Goal: Navigation & Orientation: Find specific page/section

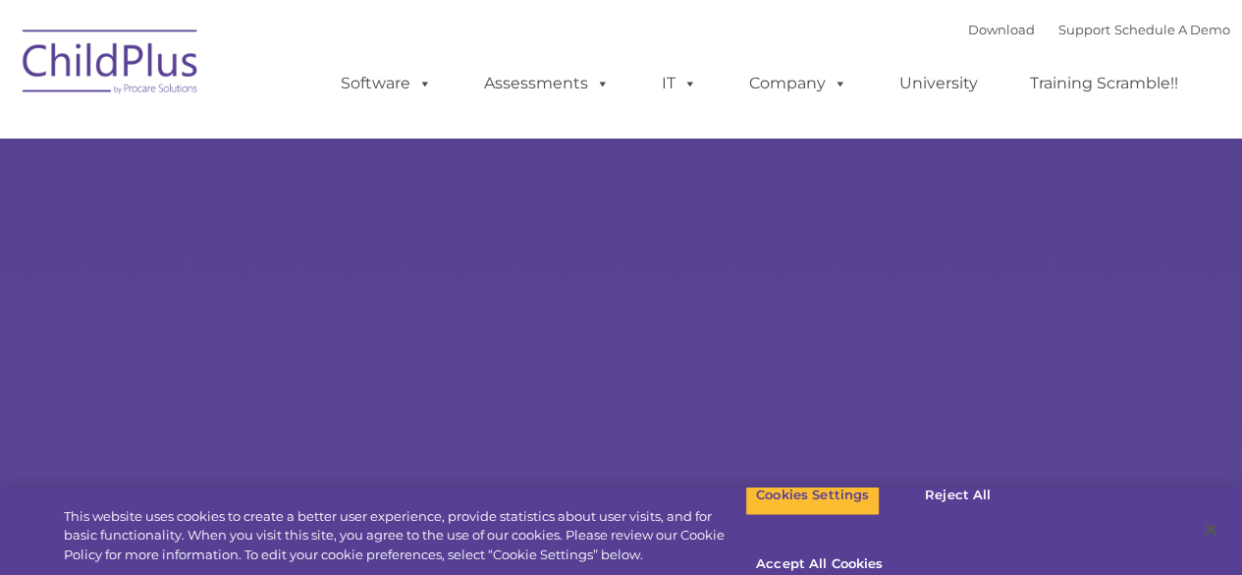
select select "MEDIUM"
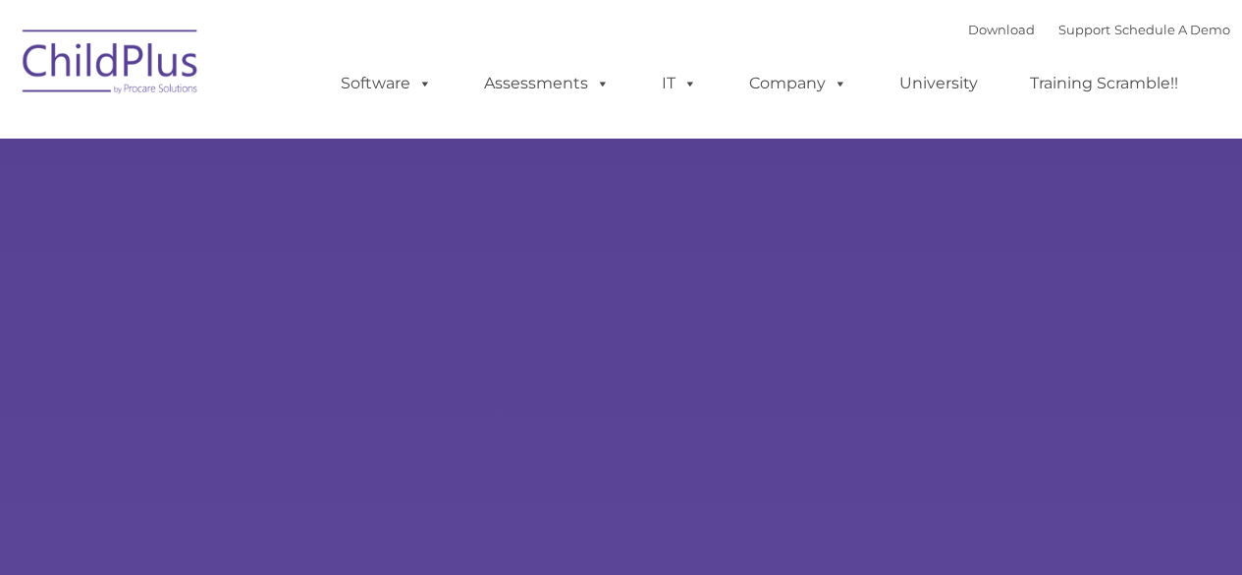
type input ""
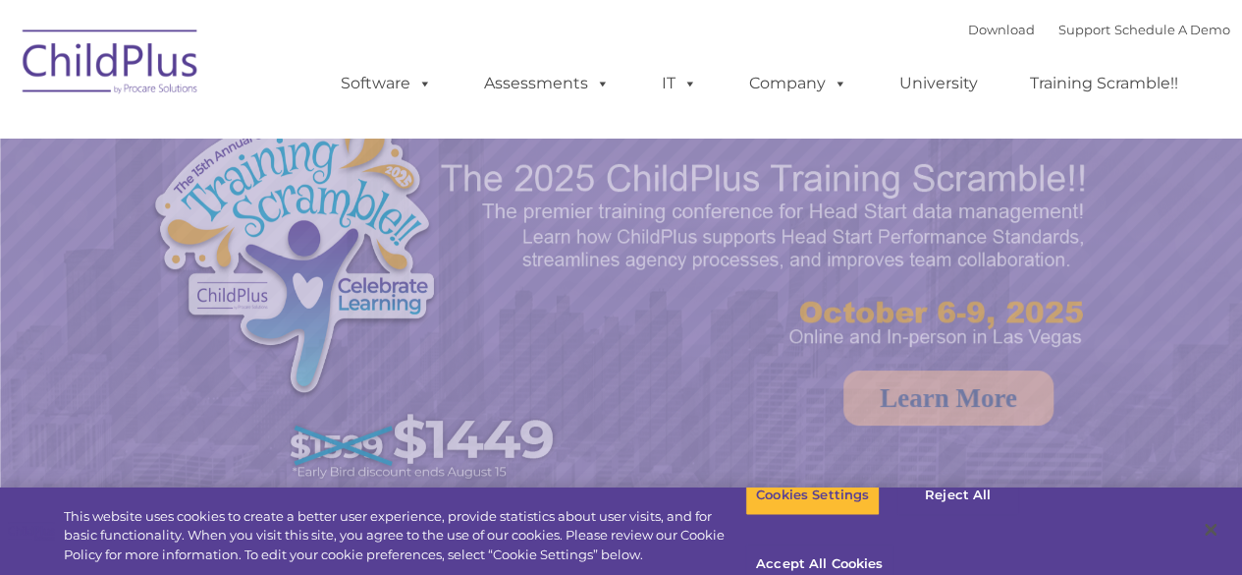
select select "MEDIUM"
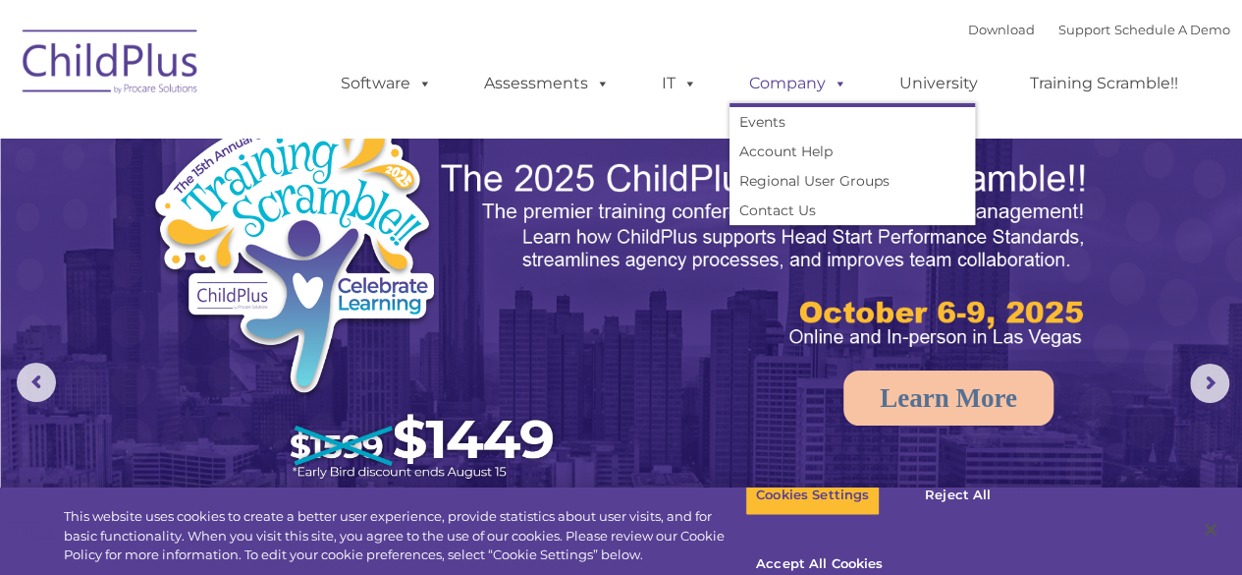
click at [826, 84] on span at bounding box center [837, 83] width 22 height 19
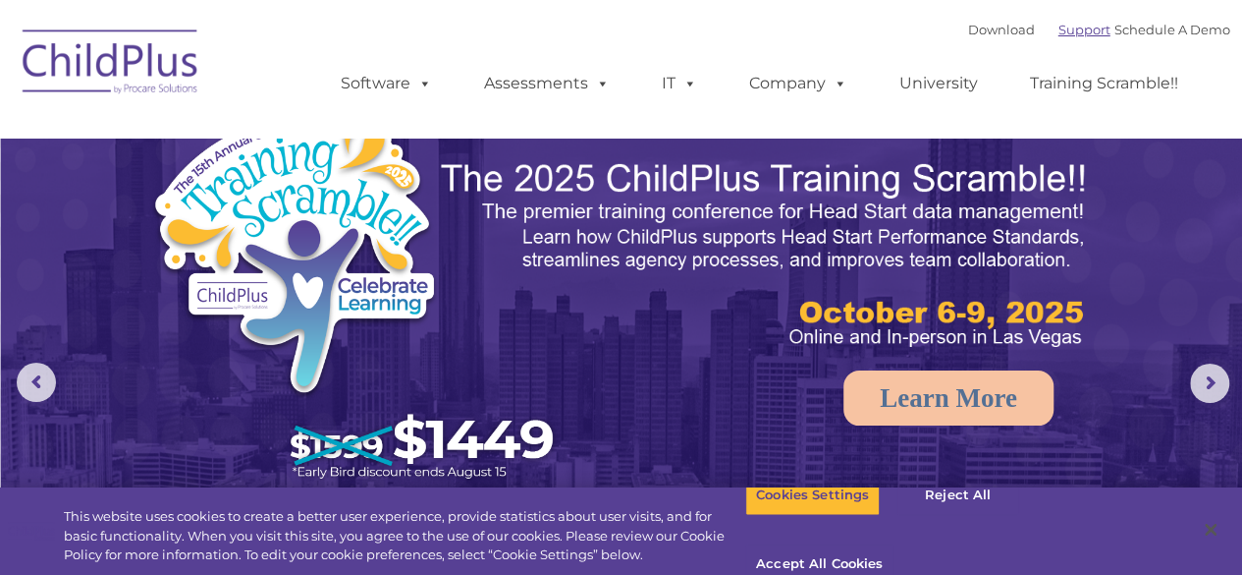
click at [1059, 32] on link "Support" at bounding box center [1085, 30] width 52 height 16
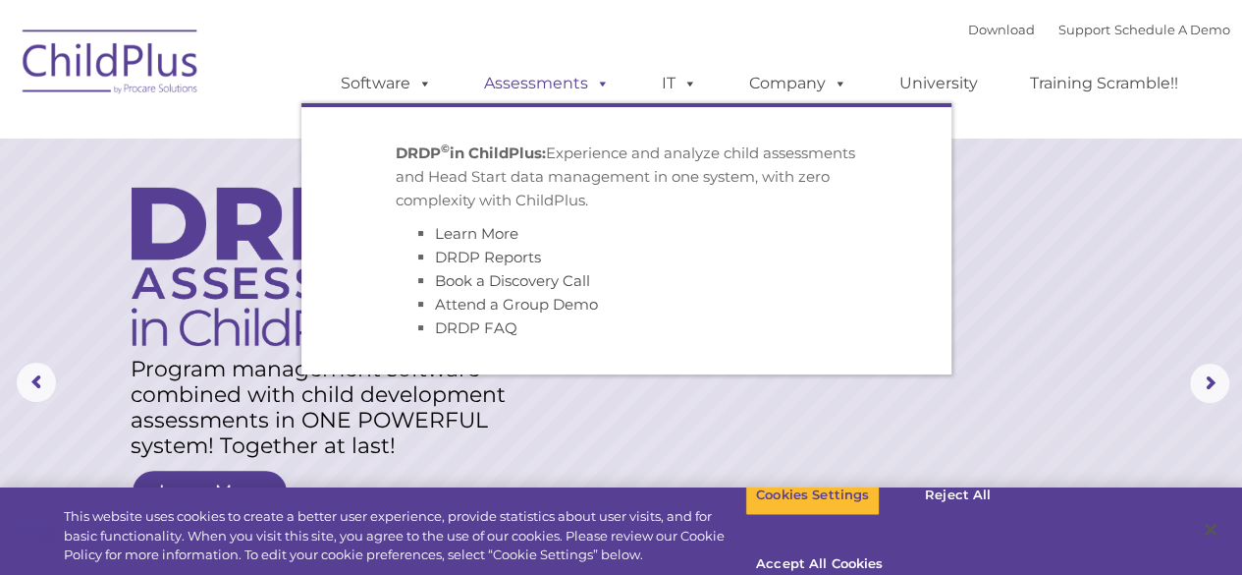
click at [560, 80] on link "Assessments" at bounding box center [547, 83] width 165 height 39
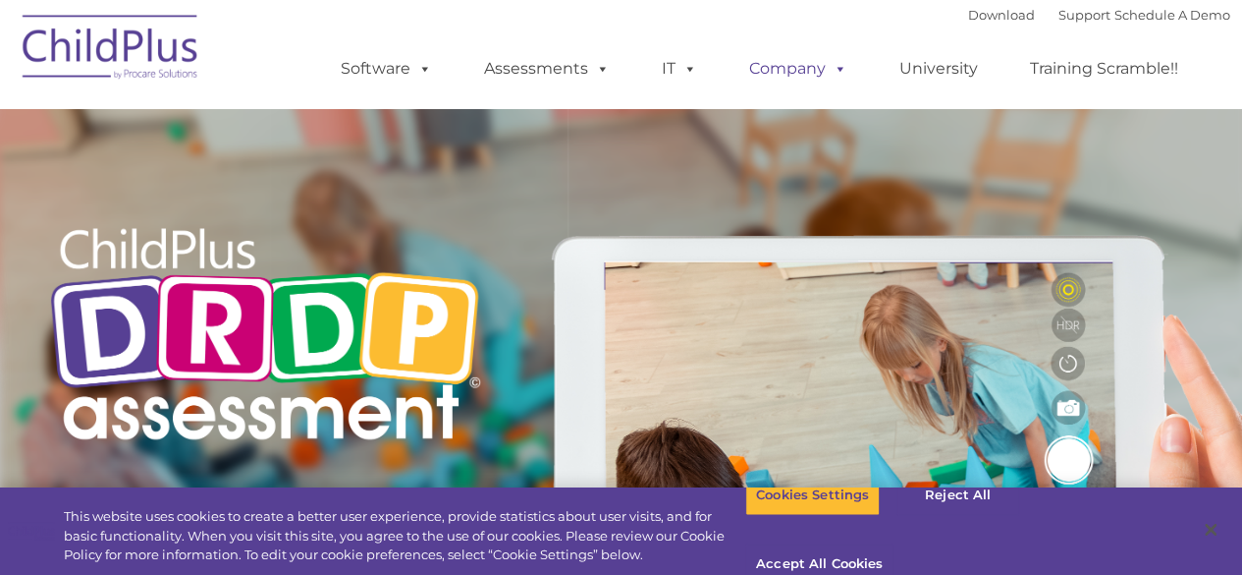
type input ""
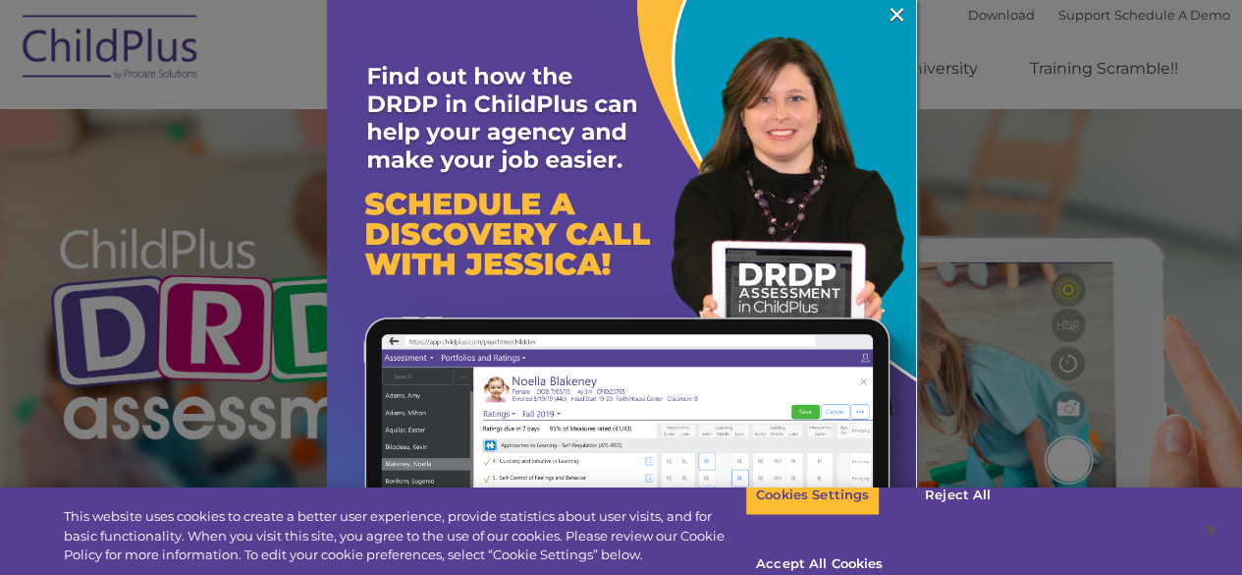
click at [868, 10] on img at bounding box center [621, 294] width 589 height 589
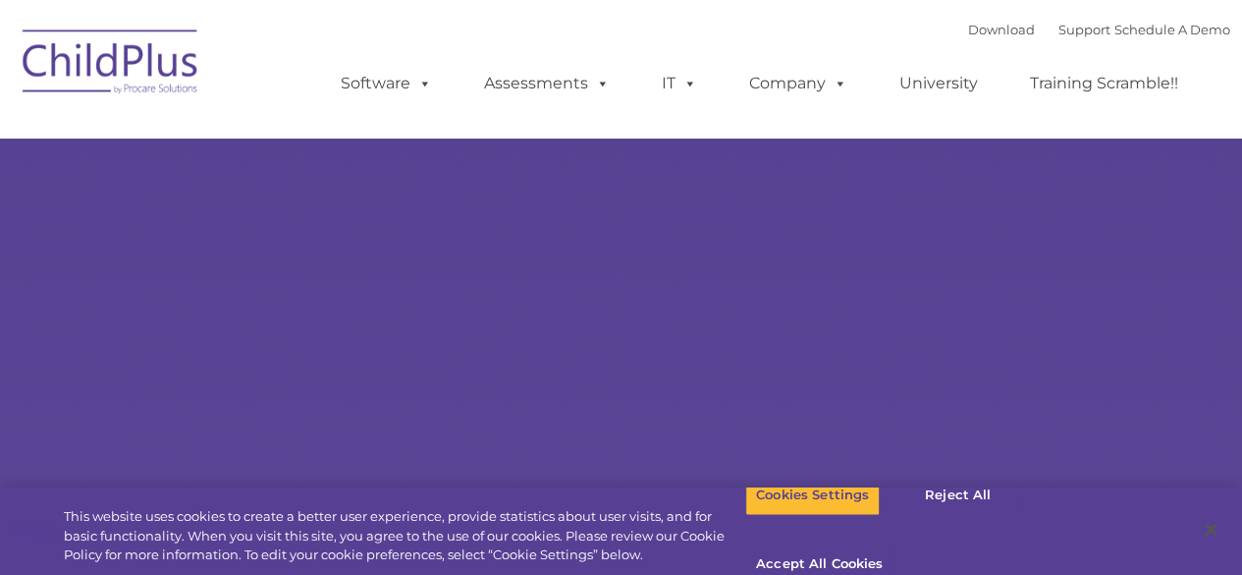
select select "MEDIUM"
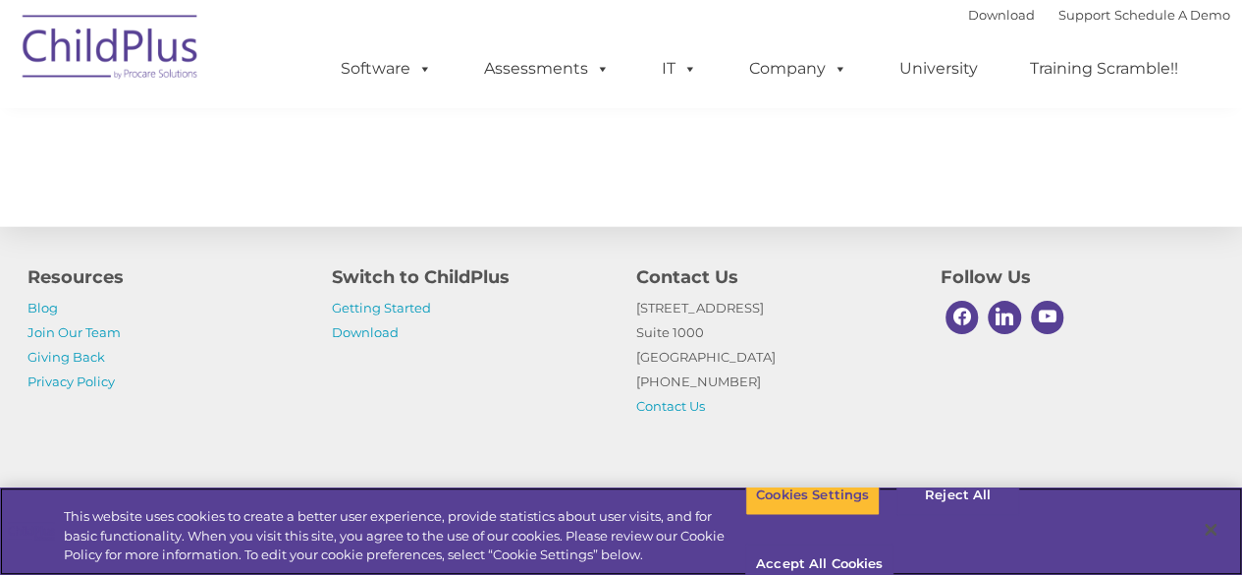
scroll to position [2363, 0]
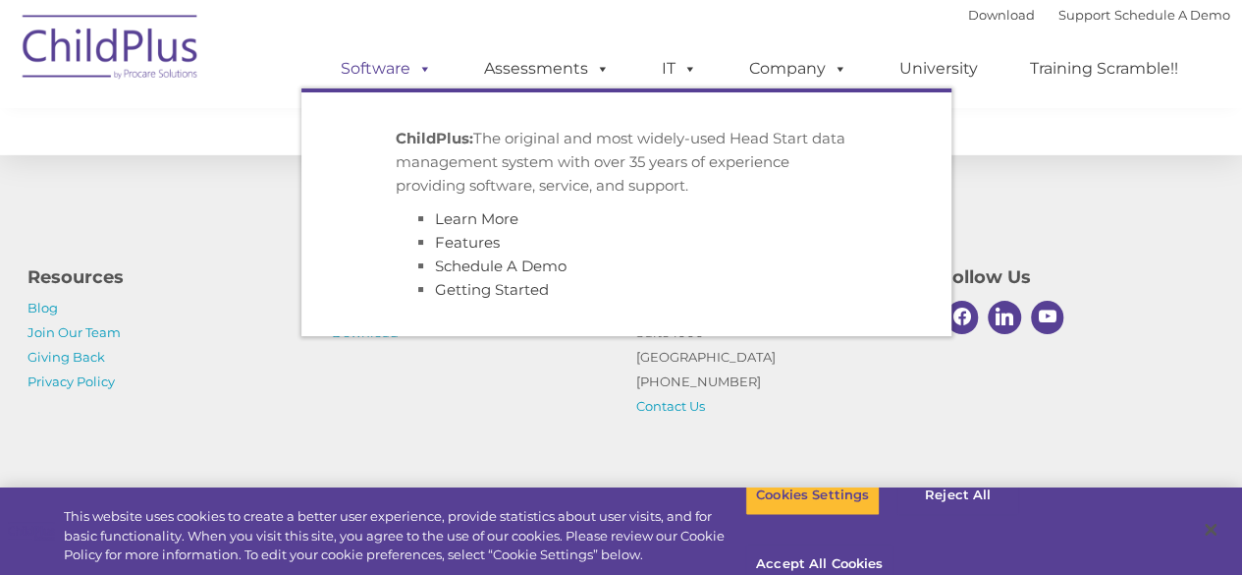
click at [421, 70] on span at bounding box center [422, 68] width 22 height 19
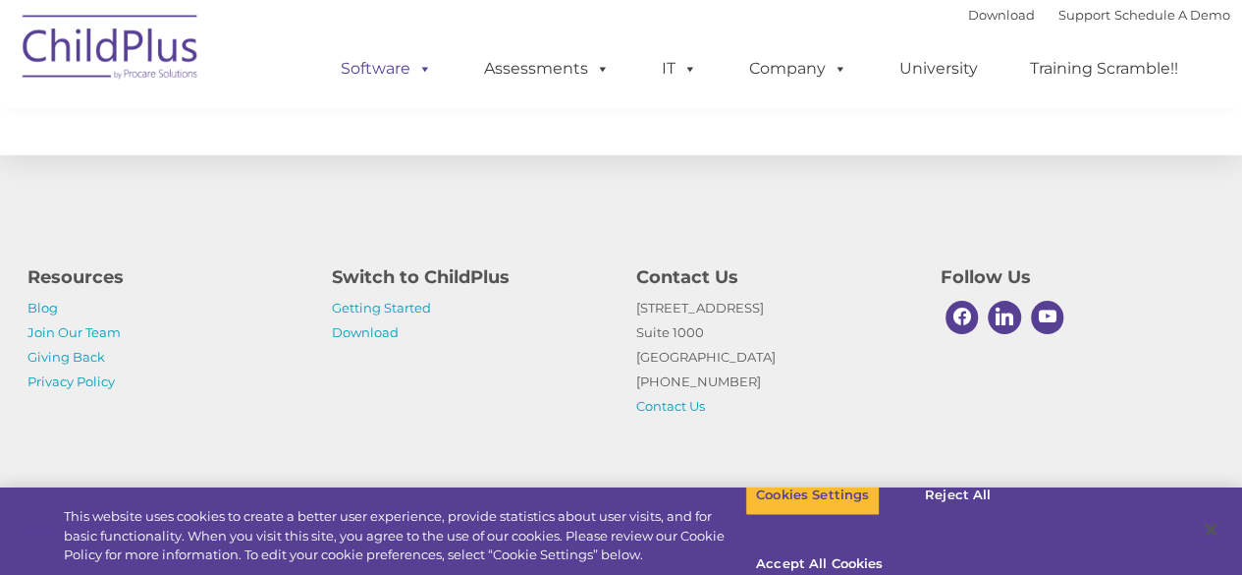
click at [421, 70] on span at bounding box center [422, 68] width 22 height 19
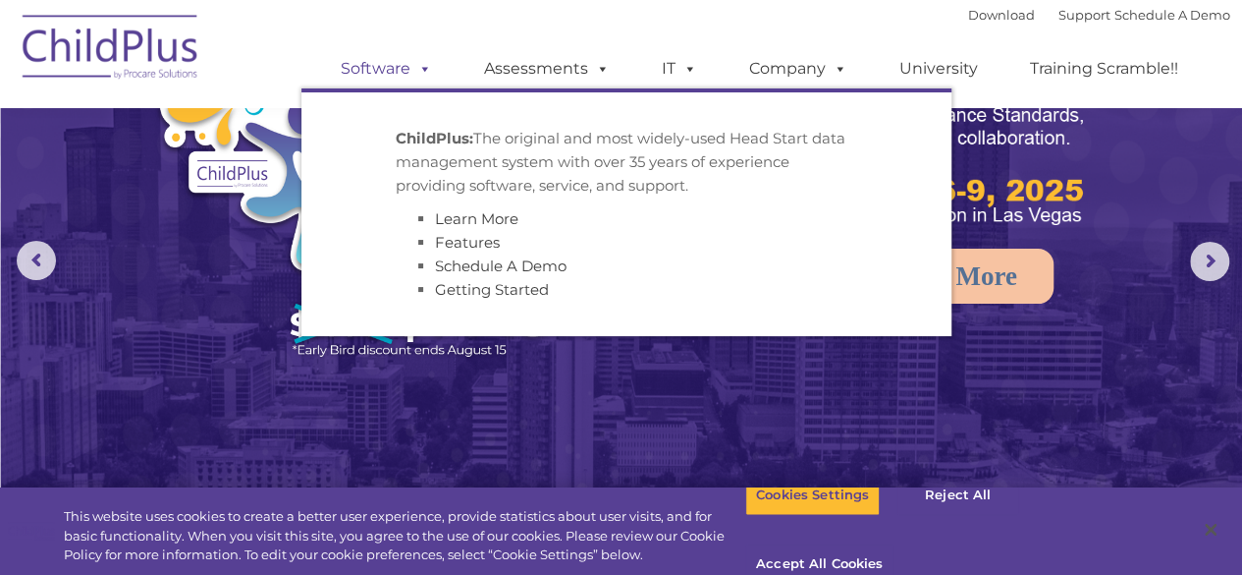
scroll to position [0, 0]
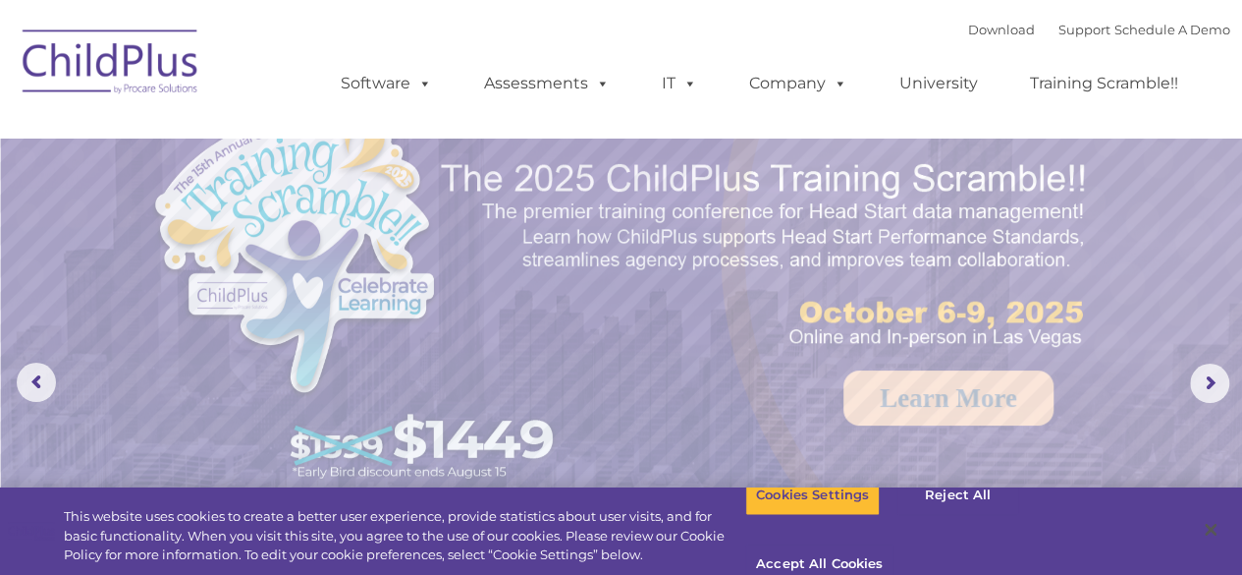
click at [100, 83] on img at bounding box center [111, 65] width 196 height 98
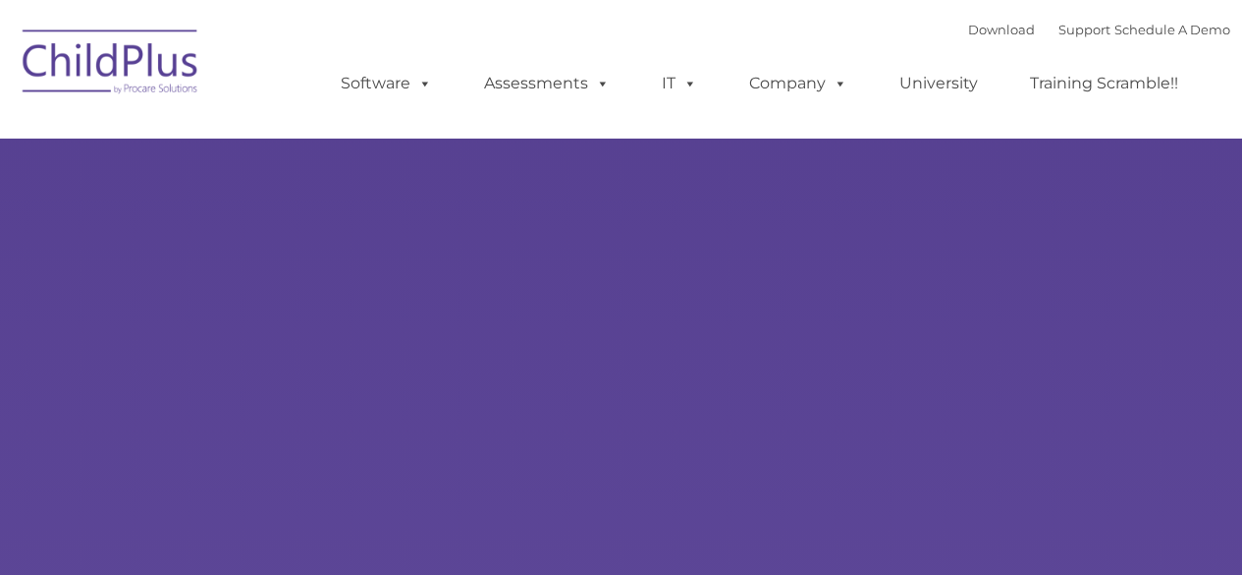
type input ""
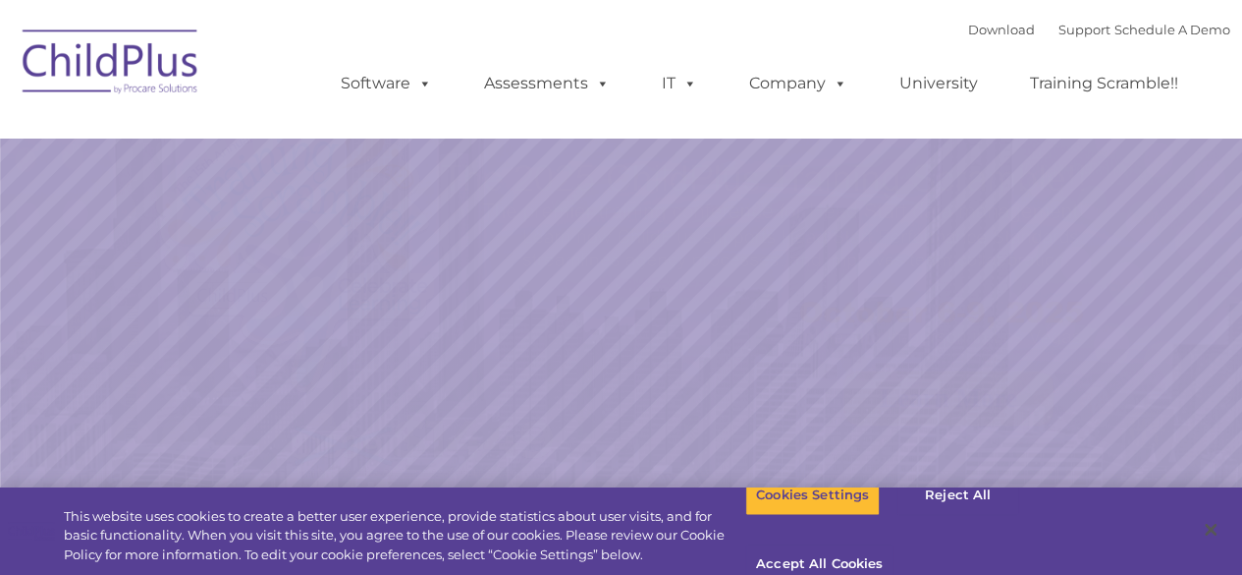
select select "MEDIUM"
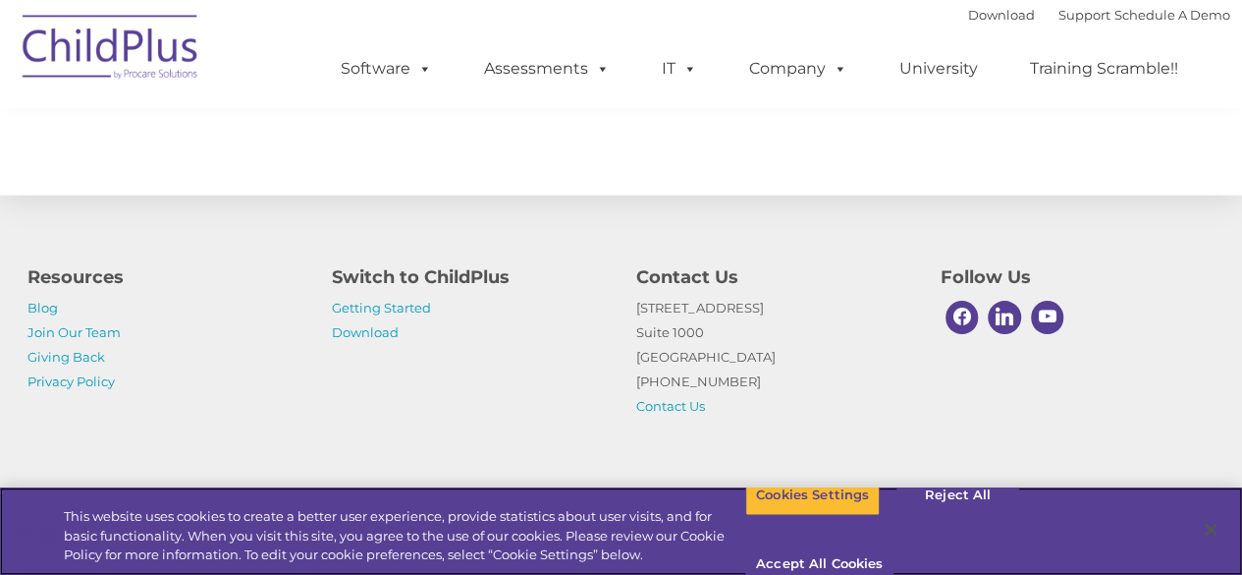
scroll to position [2324, 0]
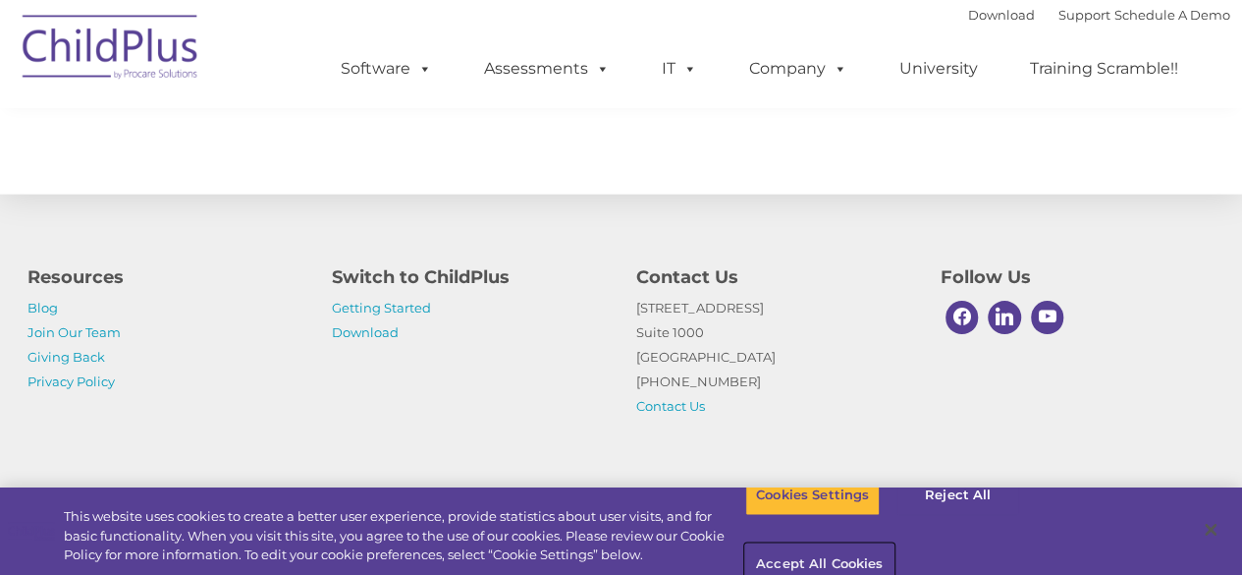
click at [894, 544] on button "Accept All Cookies" at bounding box center [819, 564] width 148 height 41
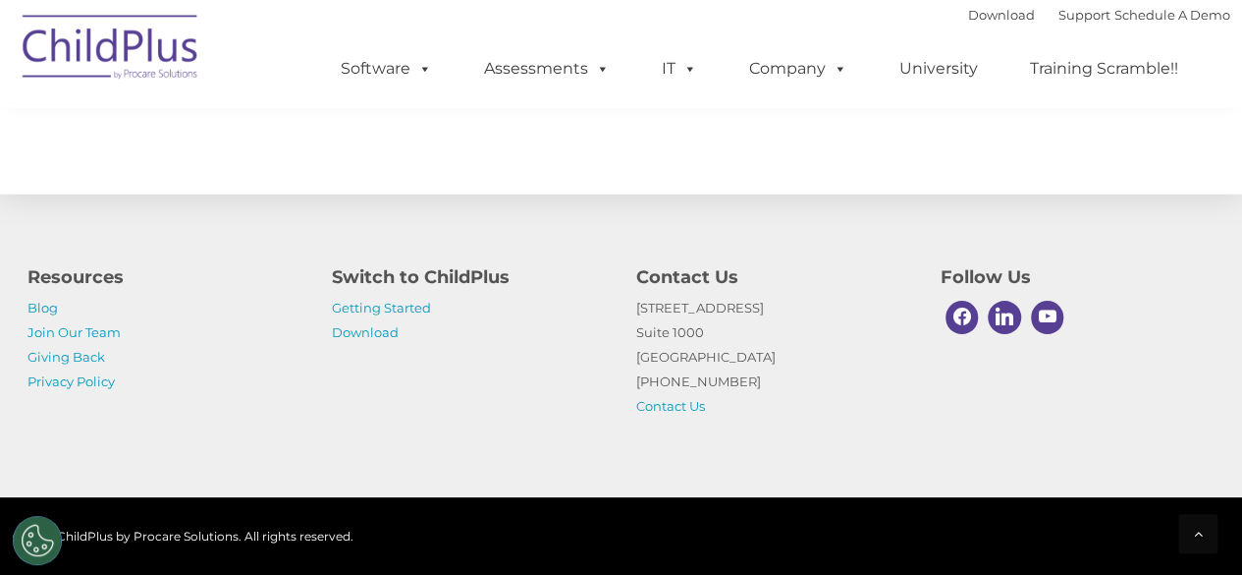
scroll to position [2363, 0]
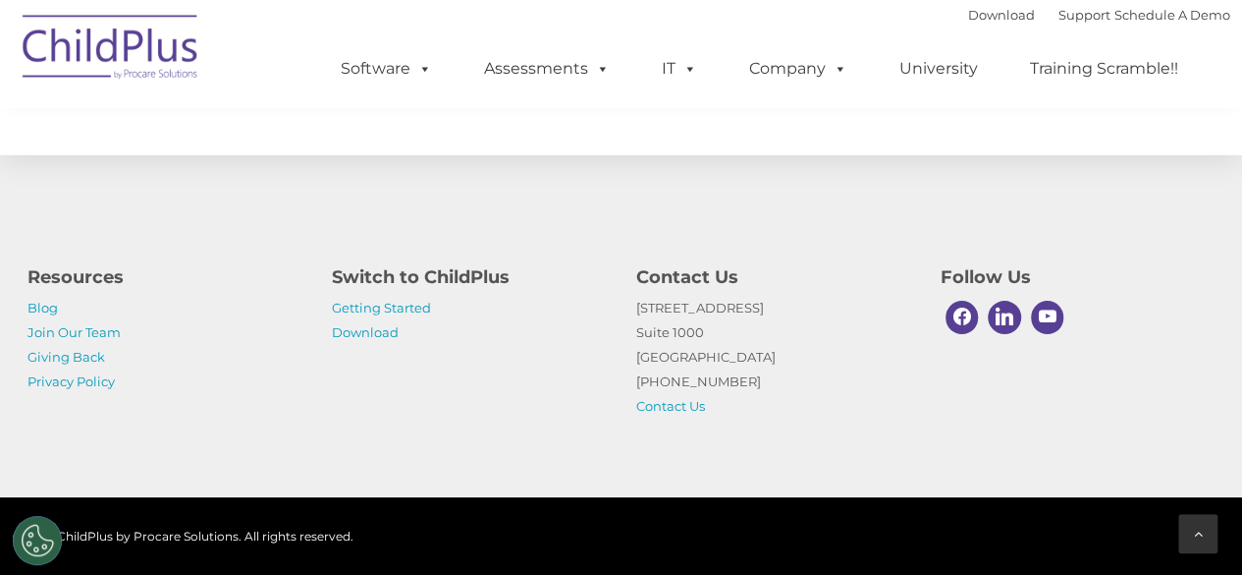
click at [1201, 529] on icon at bounding box center [1198, 533] width 9 height 14
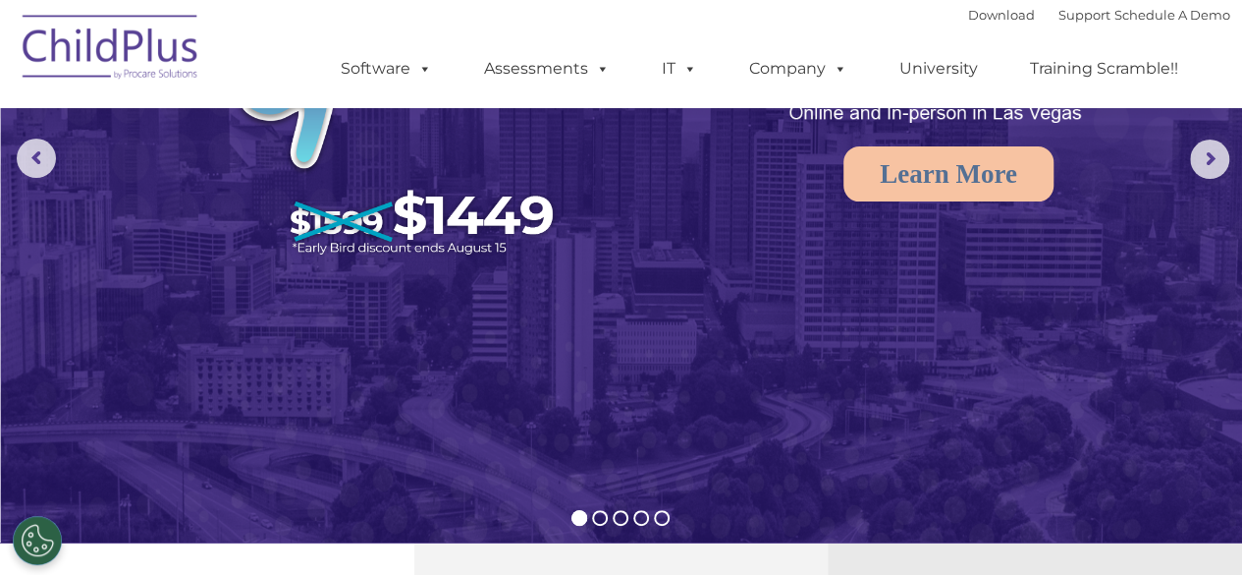
scroll to position [0, 0]
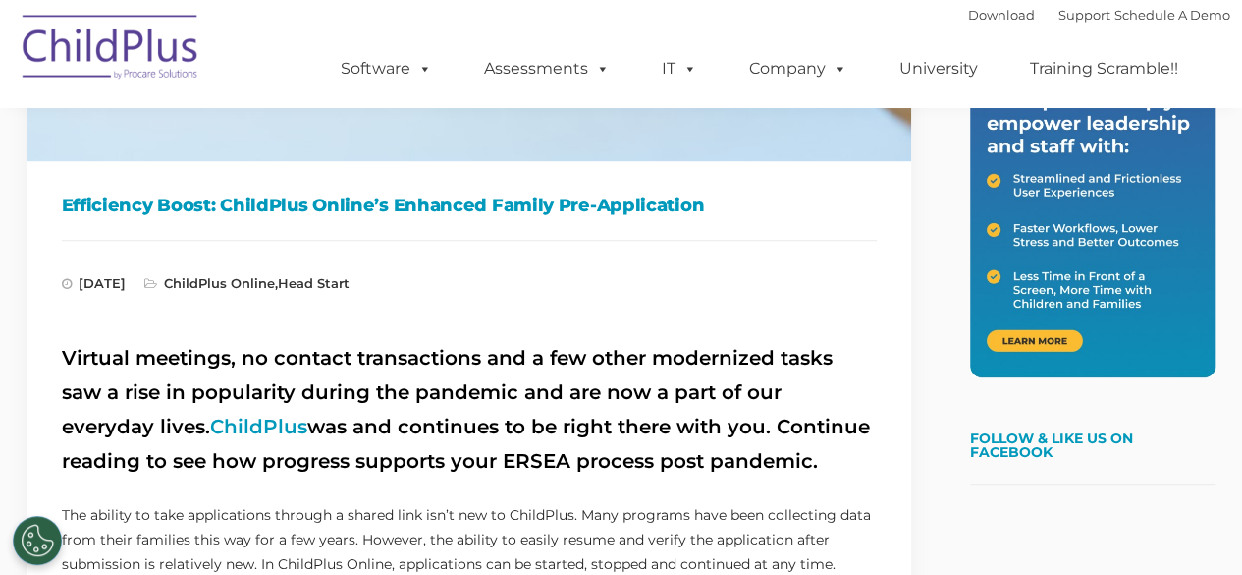
scroll to position [1006, 0]
